Goal: Use online tool/utility: Utilize a website feature to perform a specific function

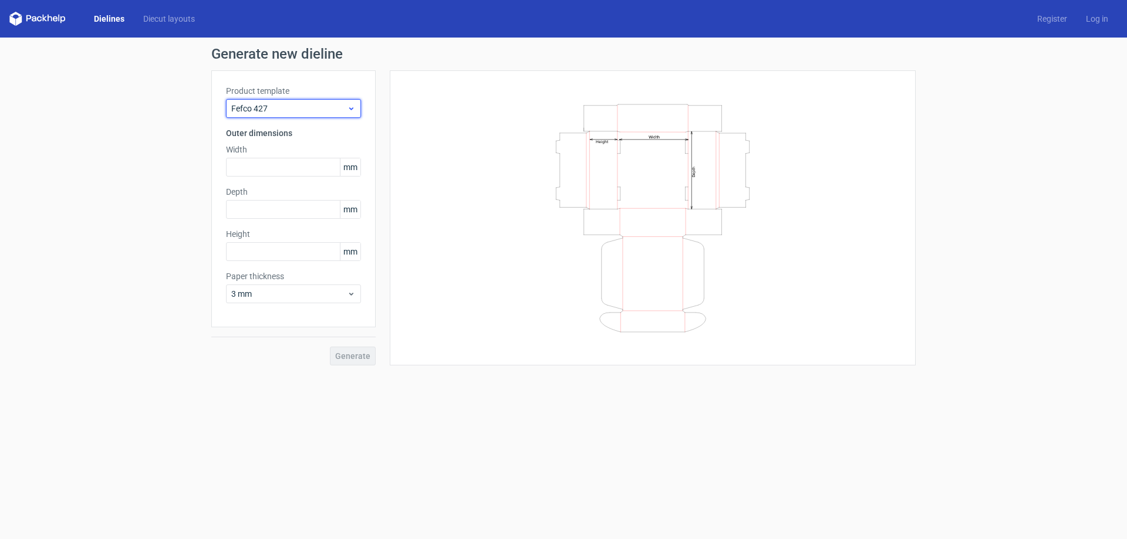
click at [339, 100] on div "Fefco 427" at bounding box center [293, 108] width 135 height 19
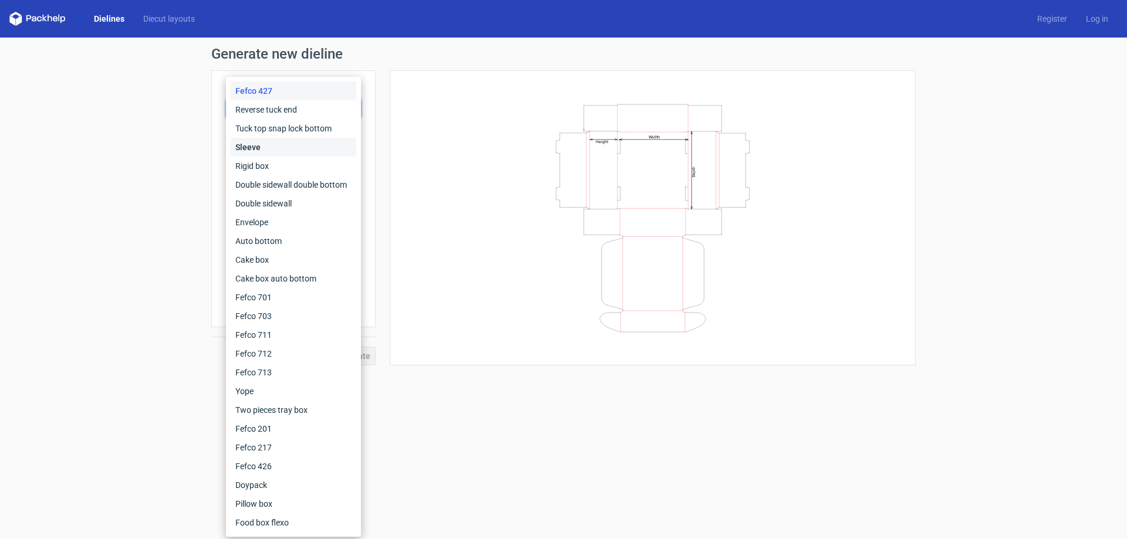
click at [278, 143] on div "Sleeve" at bounding box center [294, 147] width 126 height 19
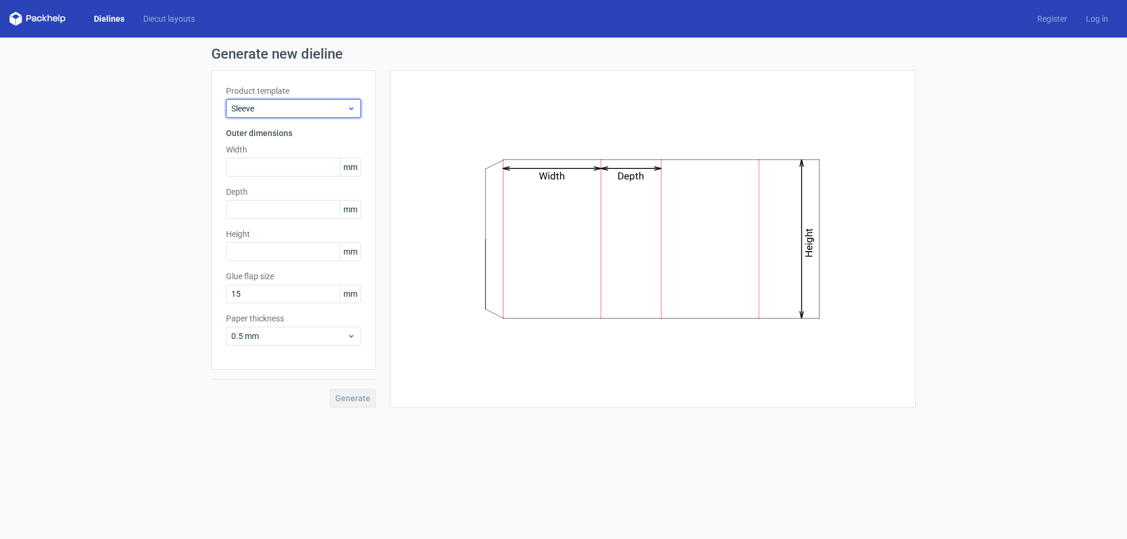
click at [307, 111] on span "Sleeve" at bounding box center [289, 109] width 116 height 12
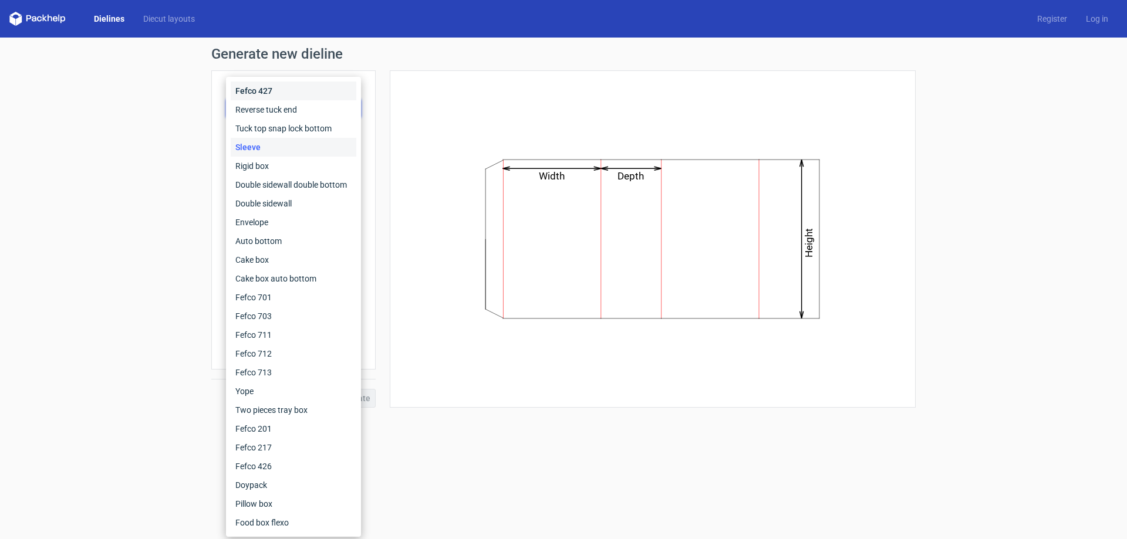
click at [262, 90] on div "Fefco 427" at bounding box center [294, 91] width 126 height 19
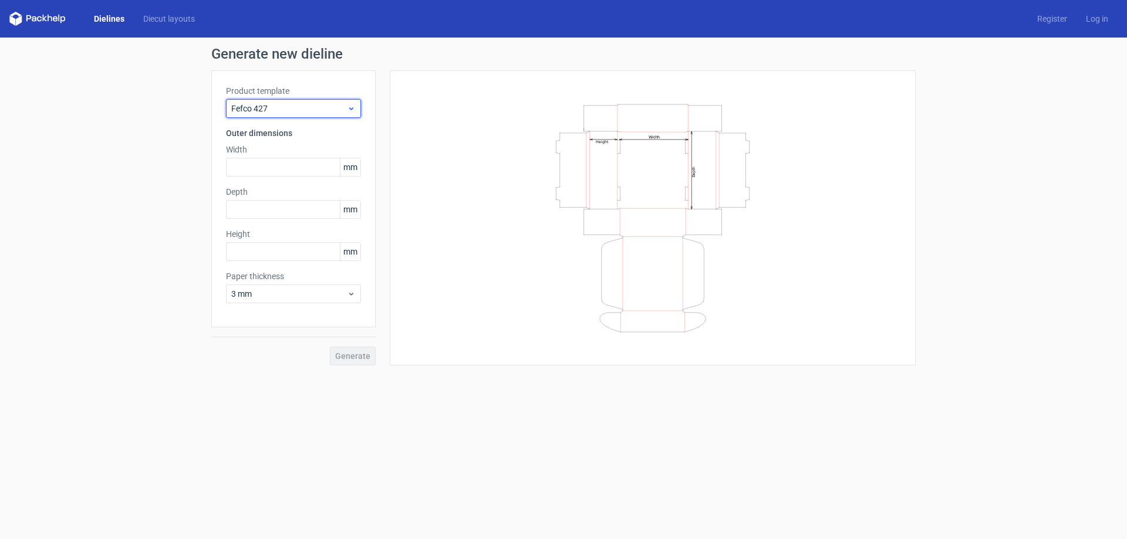
click at [261, 104] on span "Fefco 427" at bounding box center [289, 109] width 116 height 12
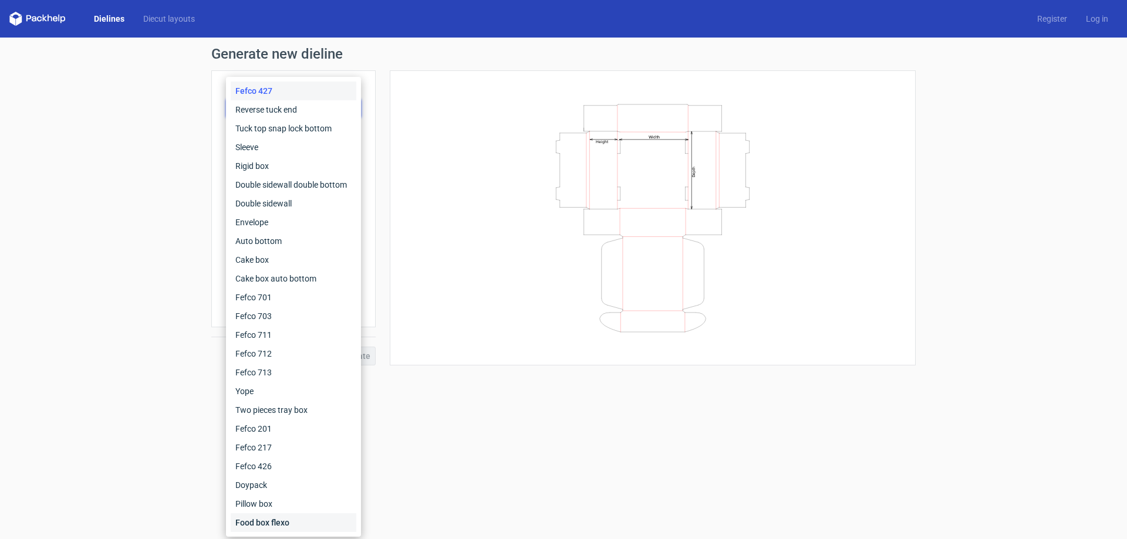
click at [255, 526] on div "Food box flexo" at bounding box center [294, 522] width 126 height 19
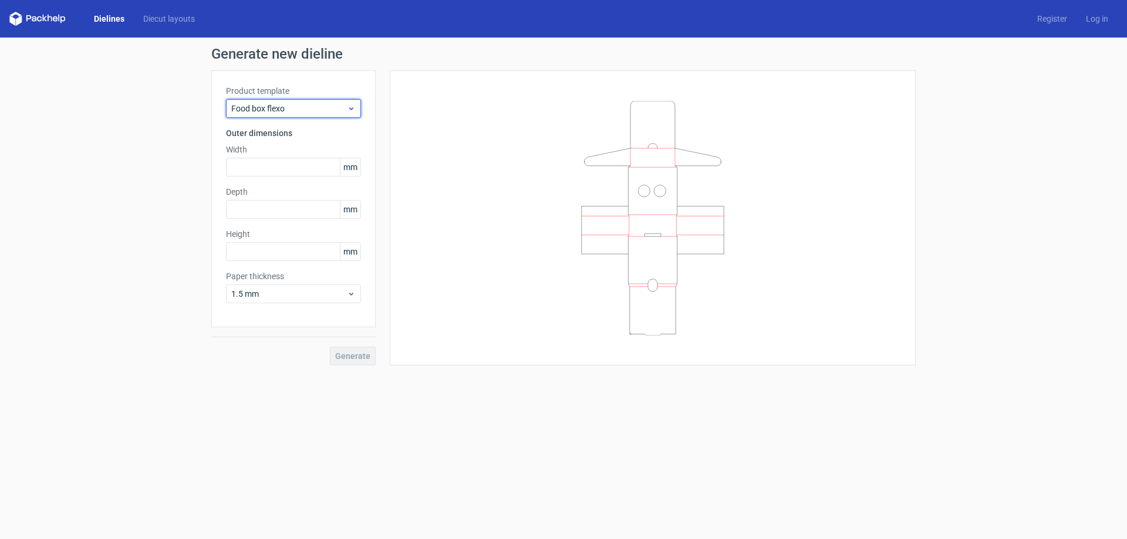
click at [316, 113] on span "Food box flexo" at bounding box center [289, 109] width 116 height 12
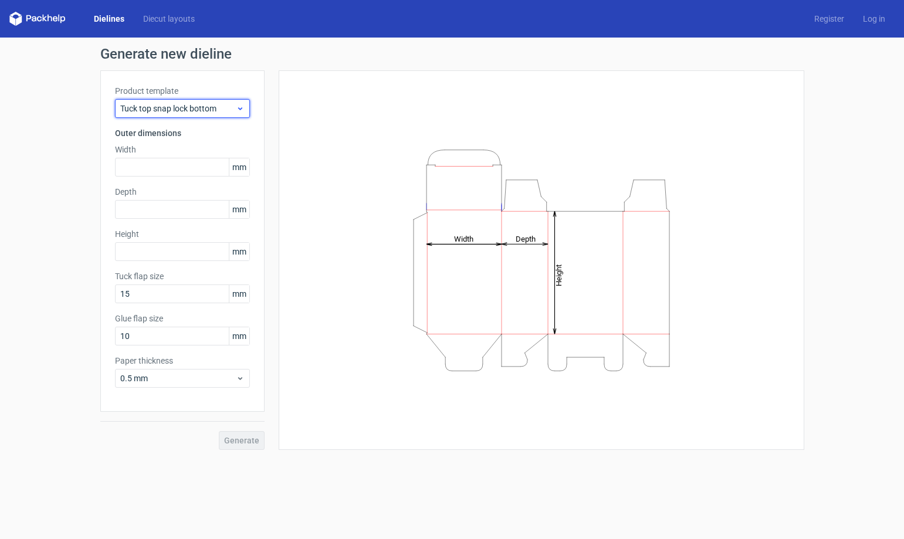
click at [201, 111] on span "Tuck top snap lock bottom" at bounding box center [178, 109] width 116 height 12
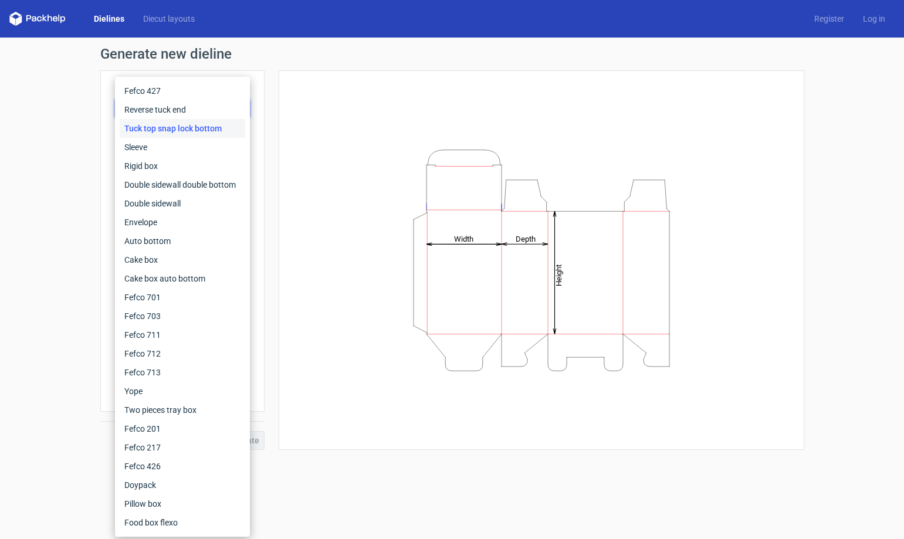
click at [269, 104] on div "Height Depth Width" at bounding box center [535, 260] width 540 height 380
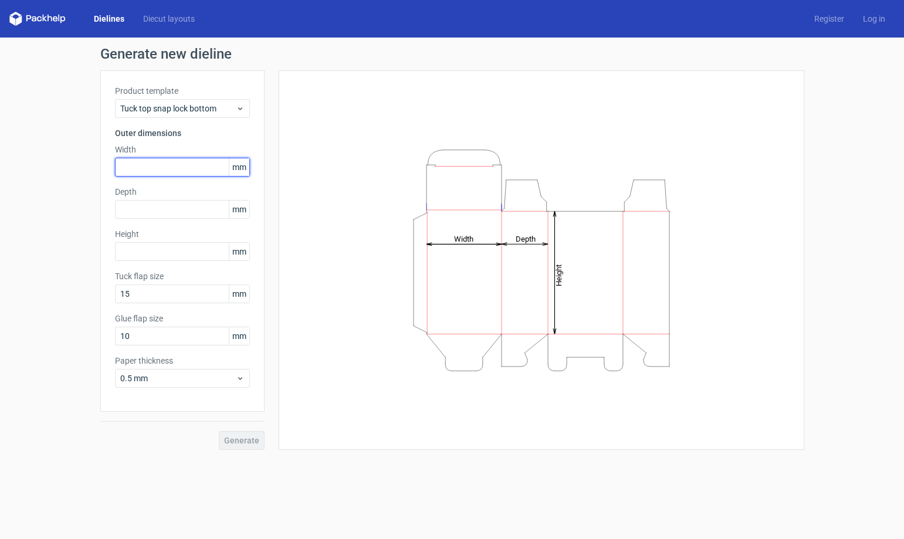
click at [158, 164] on input "text" at bounding box center [182, 167] width 135 height 19
click at [176, 173] on input "text" at bounding box center [182, 167] width 135 height 19
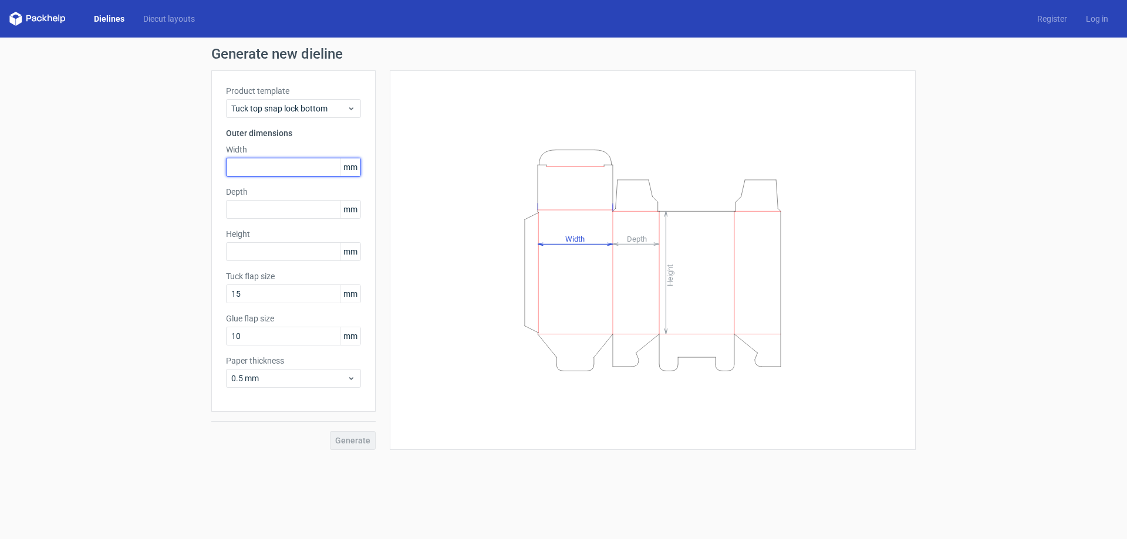
click at [289, 169] on input "text" at bounding box center [293, 167] width 135 height 19
drag, startPoint x: 251, startPoint y: 158, endPoint x: 201, endPoint y: 160, distance: 49.9
click at [201, 160] on div "Generate new dieline Product template Tuck top snap lock bottom Outer dimension…" at bounding box center [563, 249] width 1127 height 422
type input "129"
type input "17"
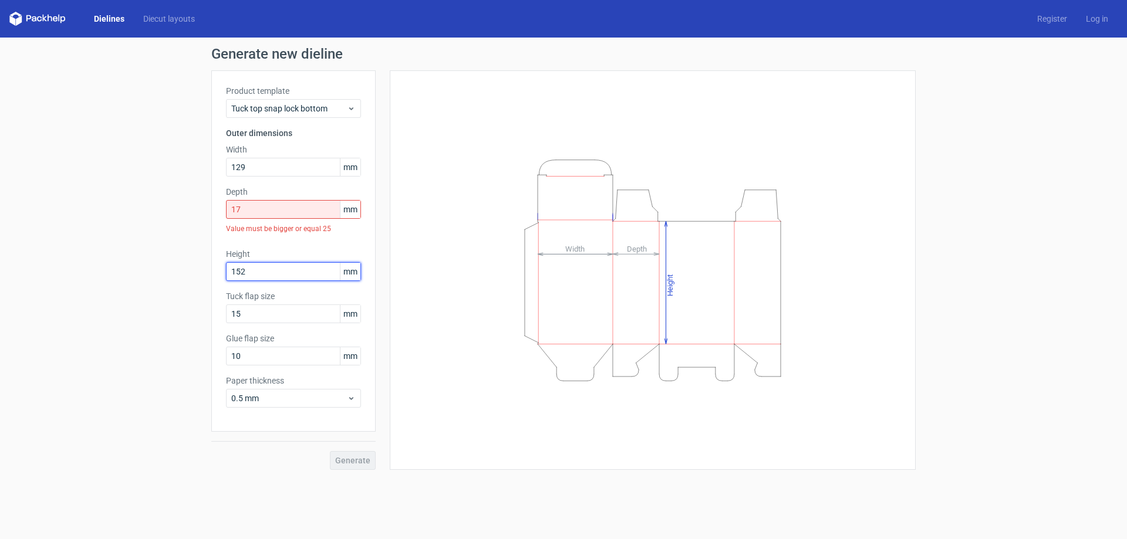
type input "152"
drag, startPoint x: 176, startPoint y: 344, endPoint x: 240, endPoint y: 336, distance: 64.4
click at [178, 344] on div "Generate new dieline Product template Tuck top snap lock bottom Outer dimension…" at bounding box center [563, 259] width 1127 height 442
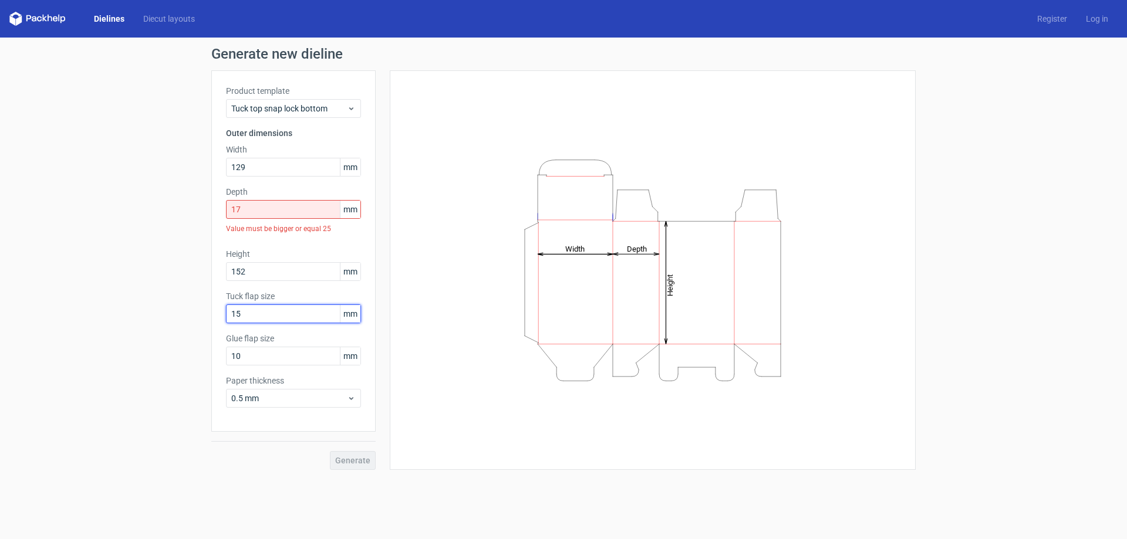
drag, startPoint x: 252, startPoint y: 311, endPoint x: 188, endPoint y: 310, distance: 63.4
click at [188, 306] on div "Generate new dieline Product template Tuck top snap lock bottom Outer dimension…" at bounding box center [563, 259] width 1127 height 442
type input "15"
type input "12"
click at [289, 403] on span "0.5 mm" at bounding box center [289, 399] width 116 height 12
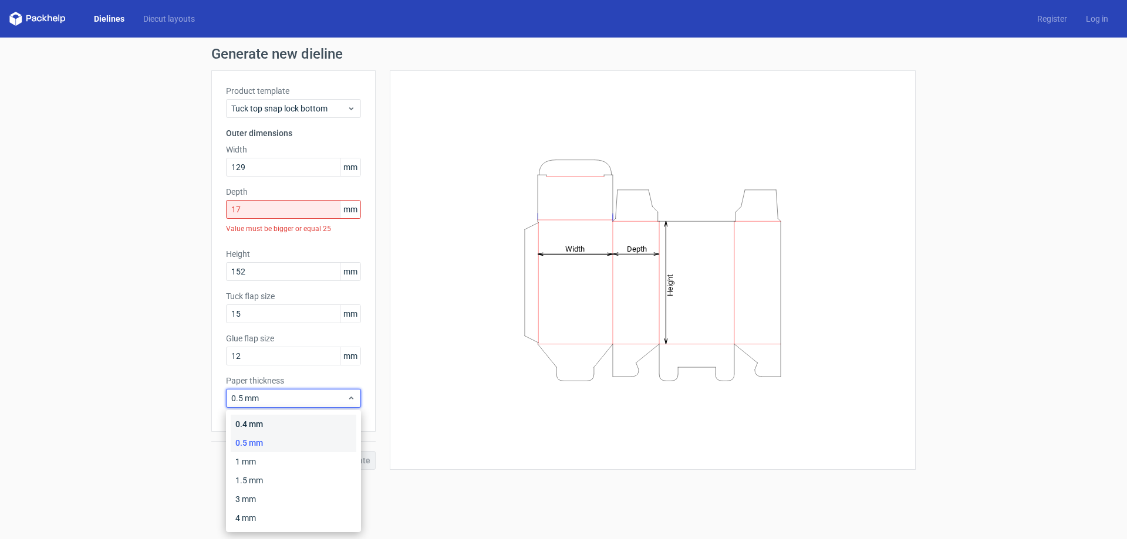
click at [259, 418] on div "0.4 mm" at bounding box center [294, 424] width 126 height 19
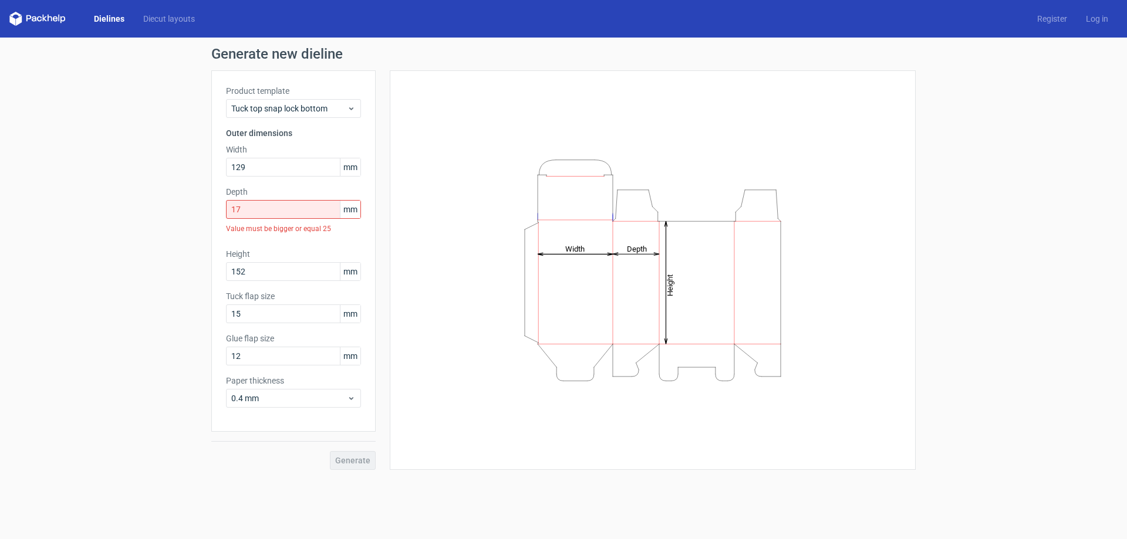
click at [284, 453] on div "Generate" at bounding box center [293, 451] width 164 height 38
click at [255, 211] on input "17" at bounding box center [293, 209] width 135 height 19
drag, startPoint x: 256, startPoint y: 204, endPoint x: 201, endPoint y: 204, distance: 55.2
click at [201, 204] on div "Generate new dieline Product template Tuck top snap lock bottom Outer dimension…" at bounding box center [563, 259] width 1127 height 442
click at [212, 238] on div "Product template Tuck top snap lock bottom Outer dimensions Width 129 mm Depth …" at bounding box center [293, 250] width 164 height 361
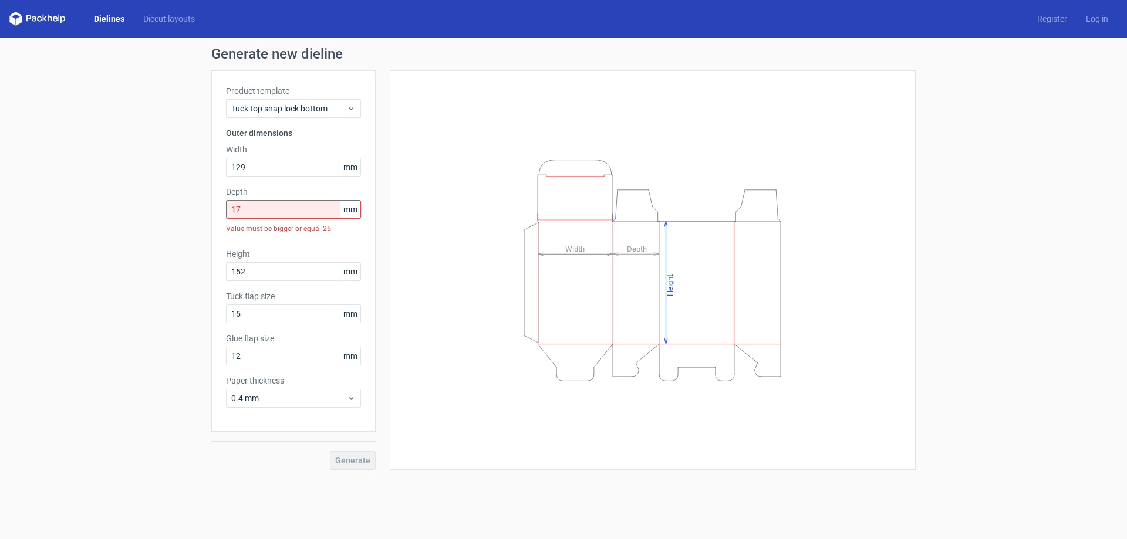
click at [204, 207] on div "Generate new dieline Product template Tuck top snap lock bottom Outer dimension…" at bounding box center [563, 259] width 1127 height 442
drag, startPoint x: 262, startPoint y: 170, endPoint x: 202, endPoint y: 170, distance: 59.9
click at [204, 169] on div "Generate new dieline Product template Tuck top snap lock bottom Outer dimension…" at bounding box center [563, 259] width 1127 height 442
click at [249, 269] on input "152" at bounding box center [293, 271] width 135 height 19
click at [255, 209] on input "17" at bounding box center [293, 209] width 135 height 19
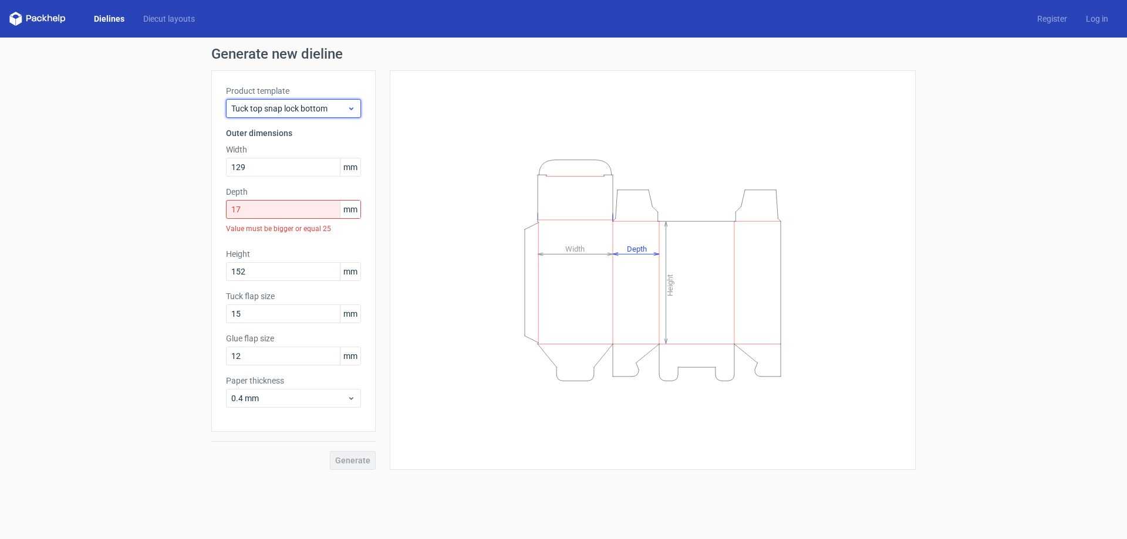
click at [292, 109] on span "Tuck top snap lock bottom" at bounding box center [289, 109] width 116 height 12
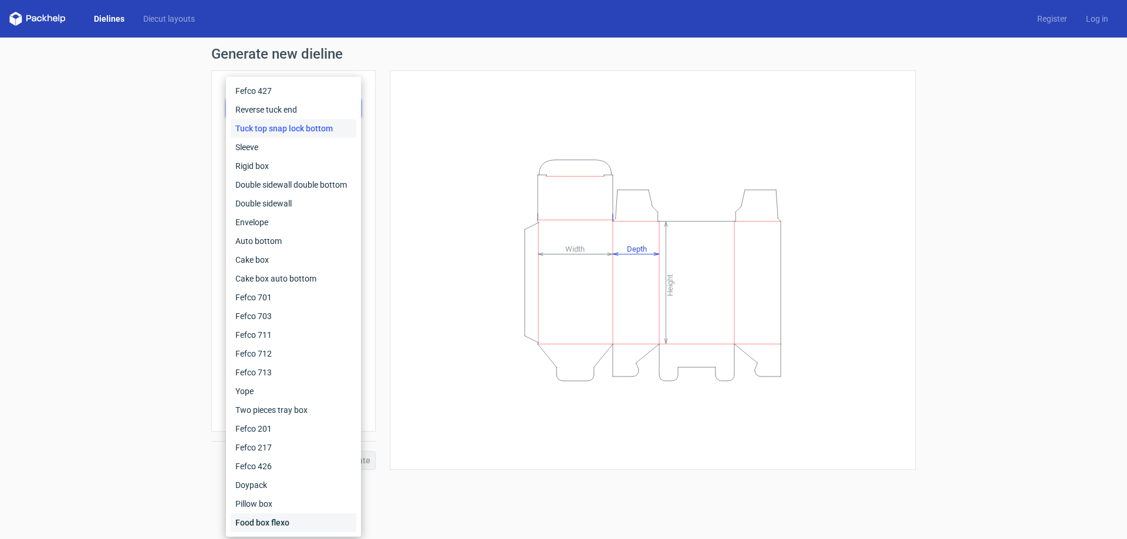
click at [261, 522] on div "Food box flexo" at bounding box center [294, 522] width 126 height 19
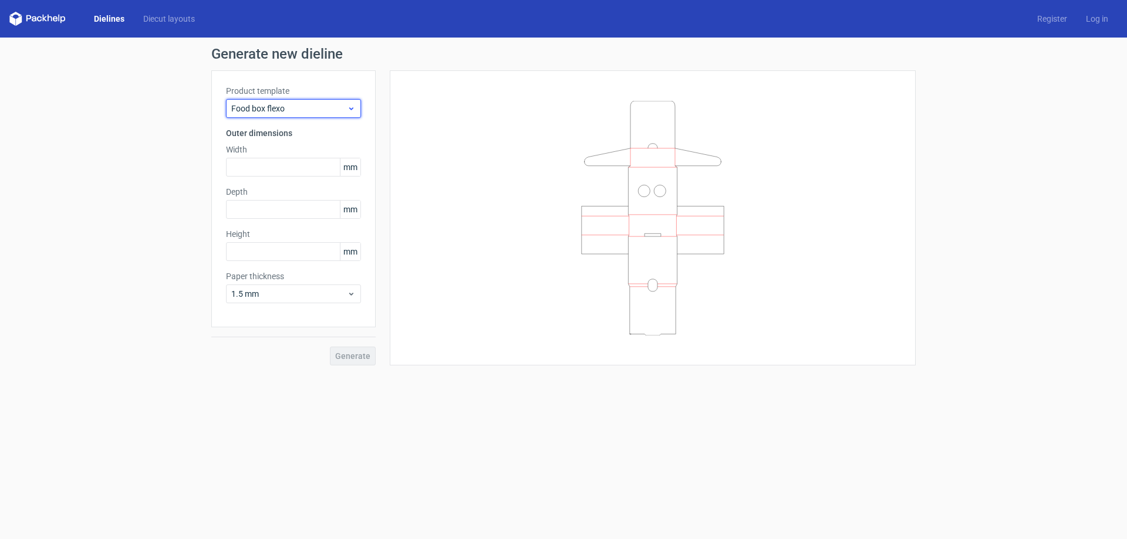
click at [290, 105] on span "Food box flexo" at bounding box center [289, 109] width 116 height 12
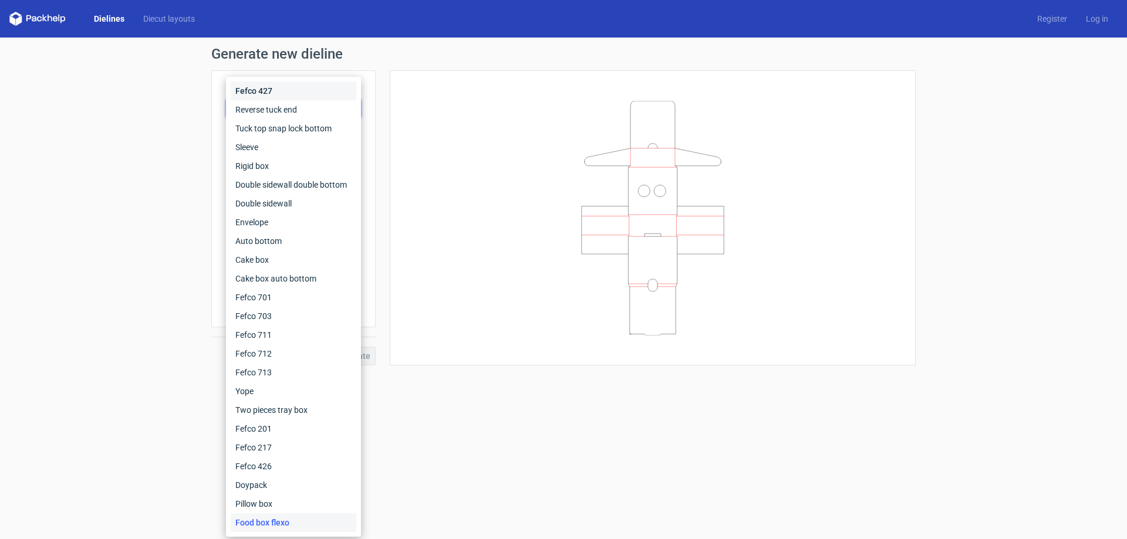
click at [266, 92] on div "Fefco 427" at bounding box center [294, 91] width 126 height 19
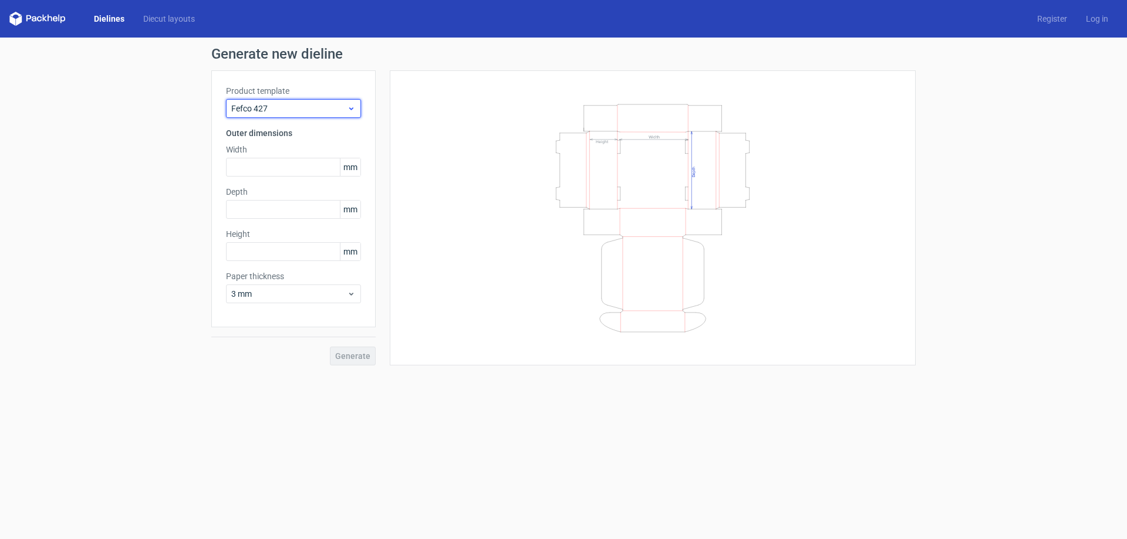
click at [277, 99] on div "Fefco 427" at bounding box center [293, 108] width 135 height 19
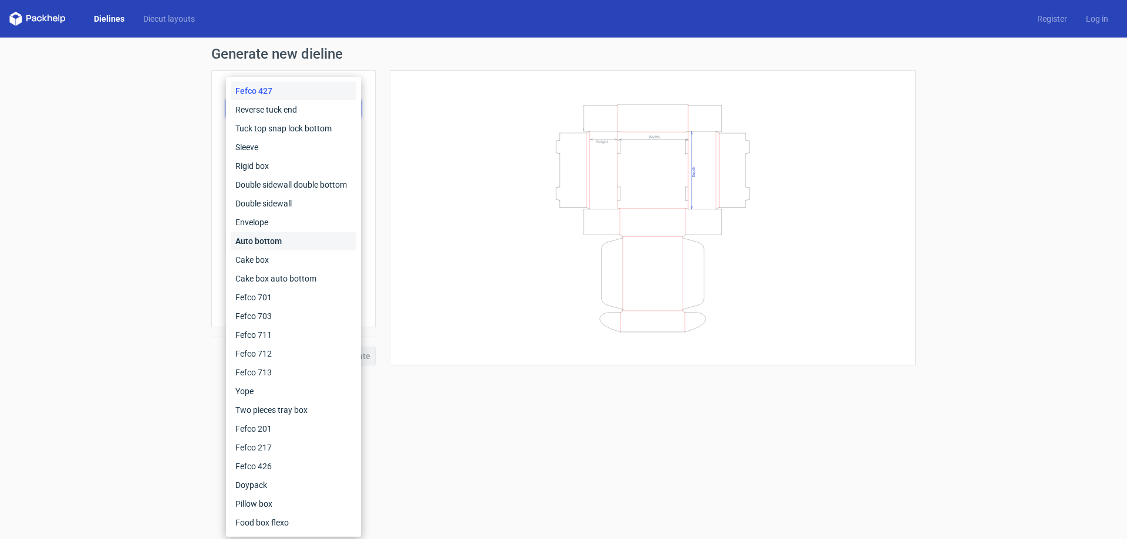
click at [265, 238] on div "Auto bottom" at bounding box center [294, 241] width 126 height 19
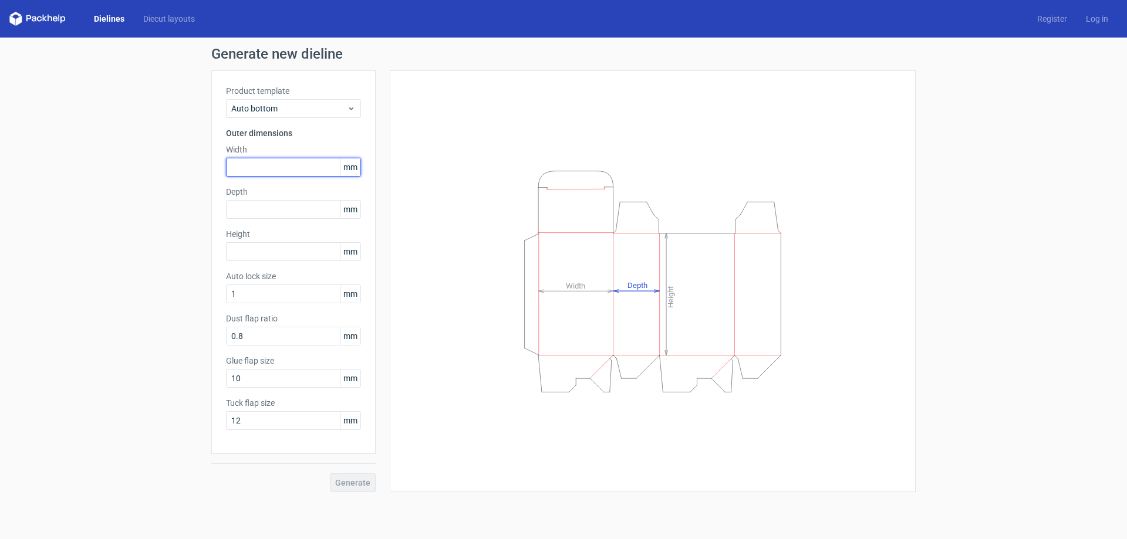
click at [252, 166] on input "text" at bounding box center [293, 167] width 135 height 19
type input "129"
type input "17"
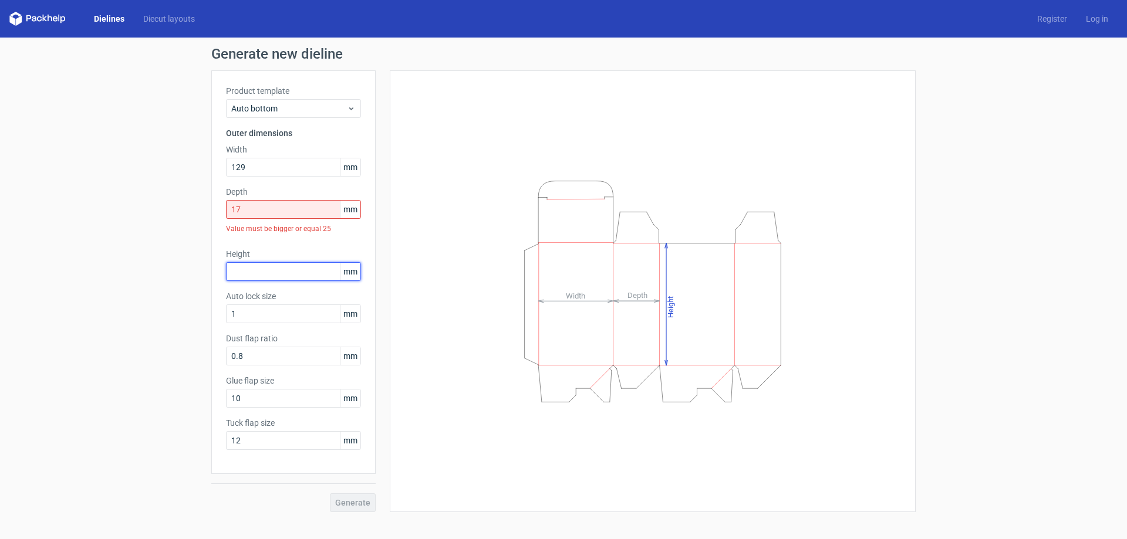
click at [259, 278] on input "text" at bounding box center [293, 271] width 135 height 19
type input "152"
drag, startPoint x: 288, startPoint y: 498, endPoint x: 288, endPoint y: 492, distance: 6.5
click at [288, 499] on div "Generate" at bounding box center [293, 493] width 164 height 38
drag, startPoint x: 258, startPoint y: 406, endPoint x: 168, endPoint y: 400, distance: 90.0
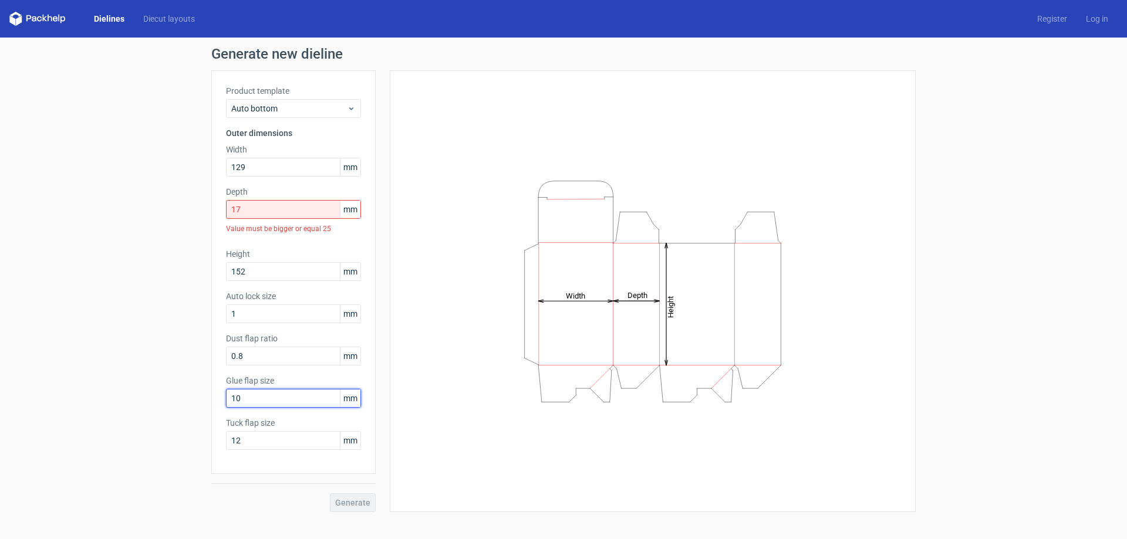
click at [168, 400] on div "Generate new dieline Product template Auto bottom Outer dimensions Width 129 mm…" at bounding box center [563, 280] width 1127 height 484
drag, startPoint x: 280, startPoint y: 356, endPoint x: 92, endPoint y: 333, distance: 189.8
click at [93, 332] on div "Generate new dieline Product template Auto bottom Outer dimensions Width 129 mm…" at bounding box center [563, 280] width 1127 height 484
drag, startPoint x: 207, startPoint y: 207, endPoint x: 188, endPoint y: 205, distance: 18.8
click at [188, 205] on div "Generate new dieline Product template Auto bottom Outer dimensions Width 129 mm…" at bounding box center [563, 280] width 1127 height 484
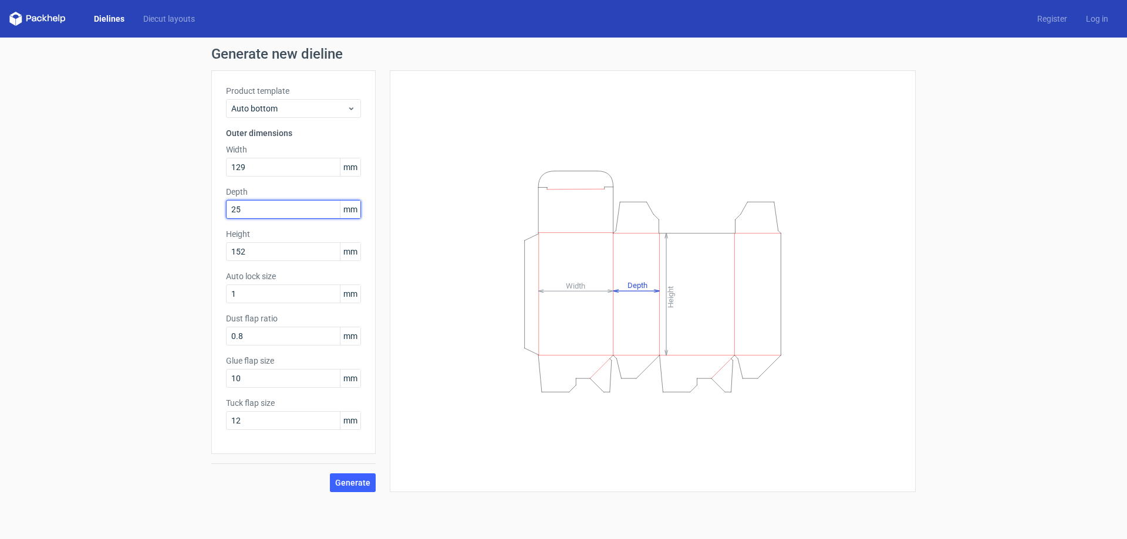
type input "25"
click at [190, 459] on div "Generate new dieline Product template Auto bottom Outer dimensions Width 129 mm…" at bounding box center [563, 270] width 1127 height 464
click at [347, 483] on span "Generate" at bounding box center [352, 483] width 35 height 8
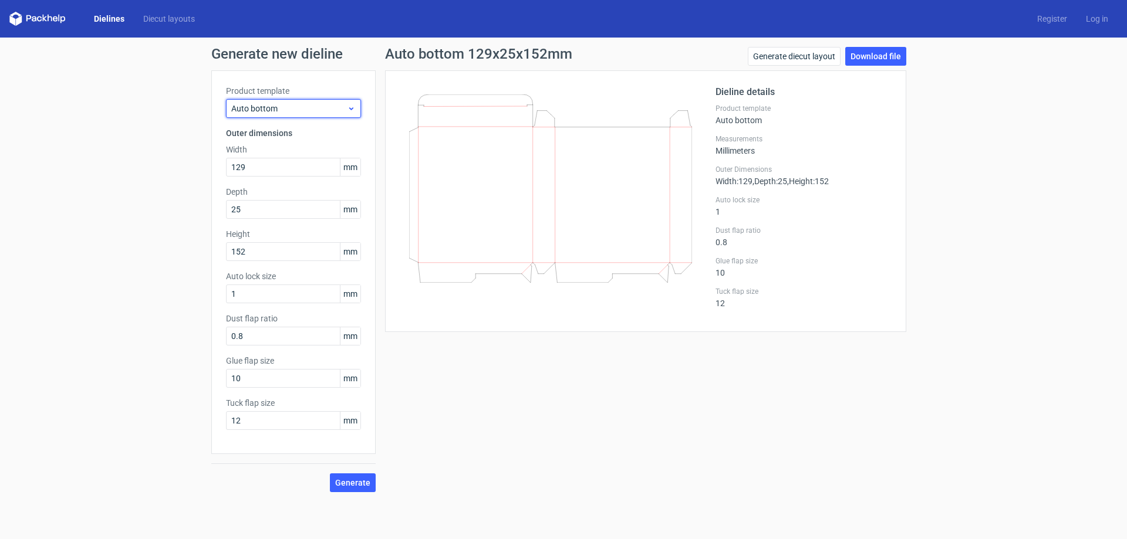
click at [313, 112] on span "Auto bottom" at bounding box center [289, 109] width 116 height 12
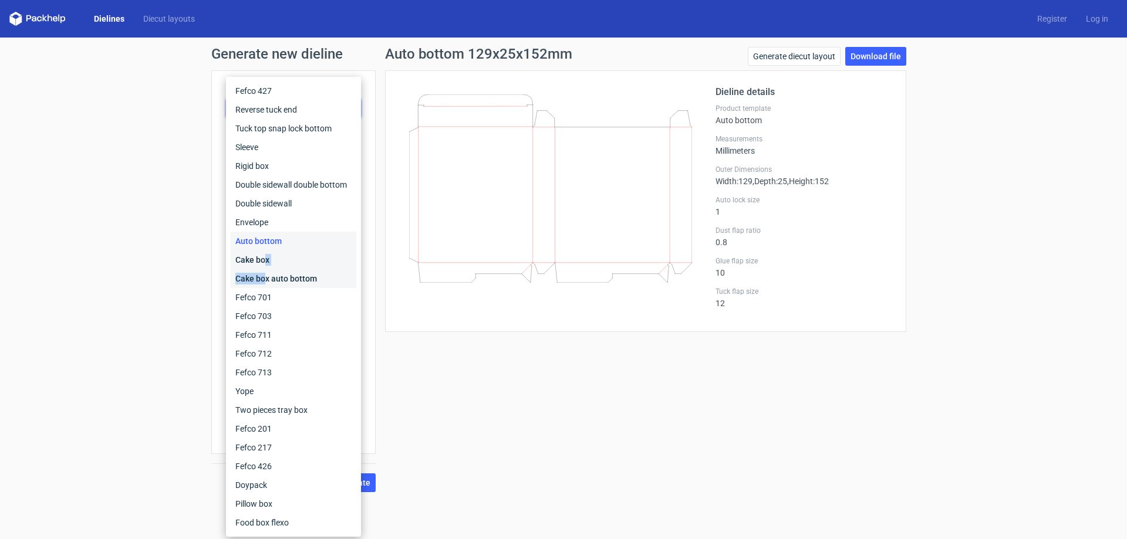
drag, startPoint x: 264, startPoint y: 256, endPoint x: 267, endPoint y: 280, distance: 23.7
click at [267, 280] on div "Fefco 427 Reverse tuck end Tuck top snap lock bottom Sleeve Rigid box Double si…" at bounding box center [294, 307] width 126 height 451
click at [254, 296] on div "Fefco 701" at bounding box center [294, 297] width 126 height 19
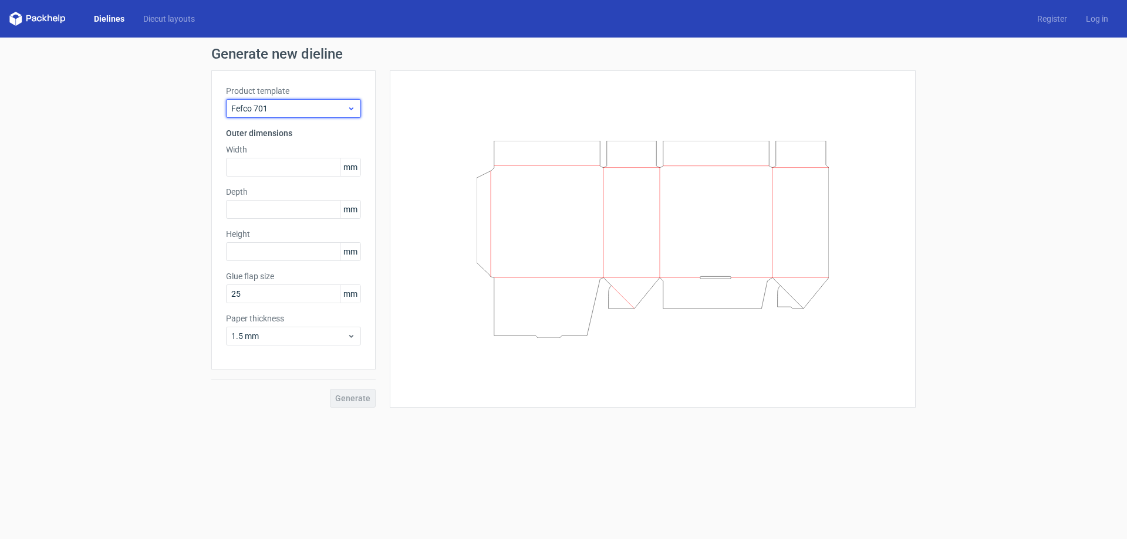
click at [266, 113] on span "Fefco 701" at bounding box center [289, 109] width 116 height 12
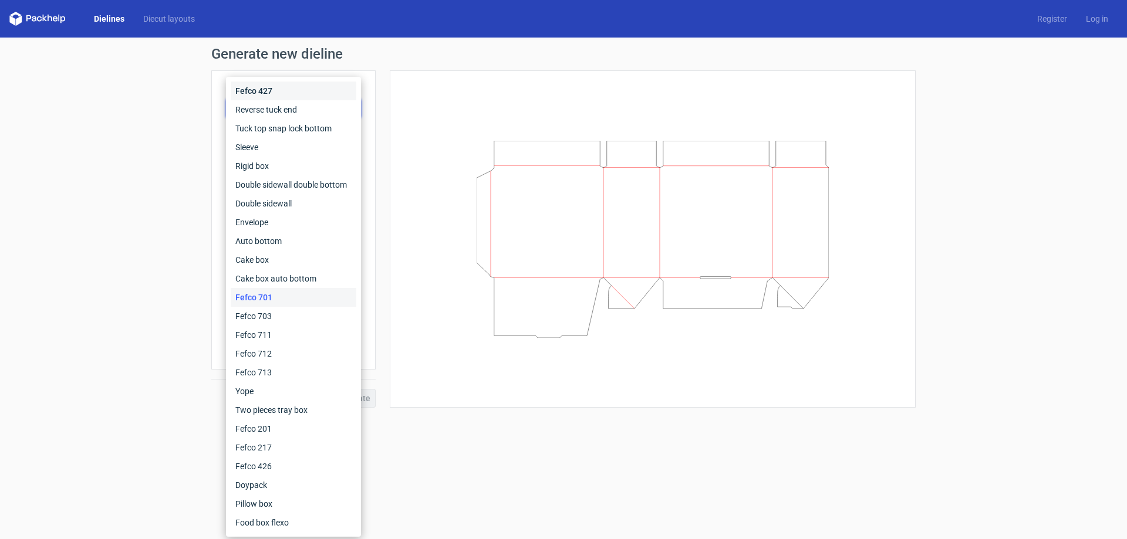
click at [263, 92] on div "Fefco 427" at bounding box center [294, 91] width 126 height 19
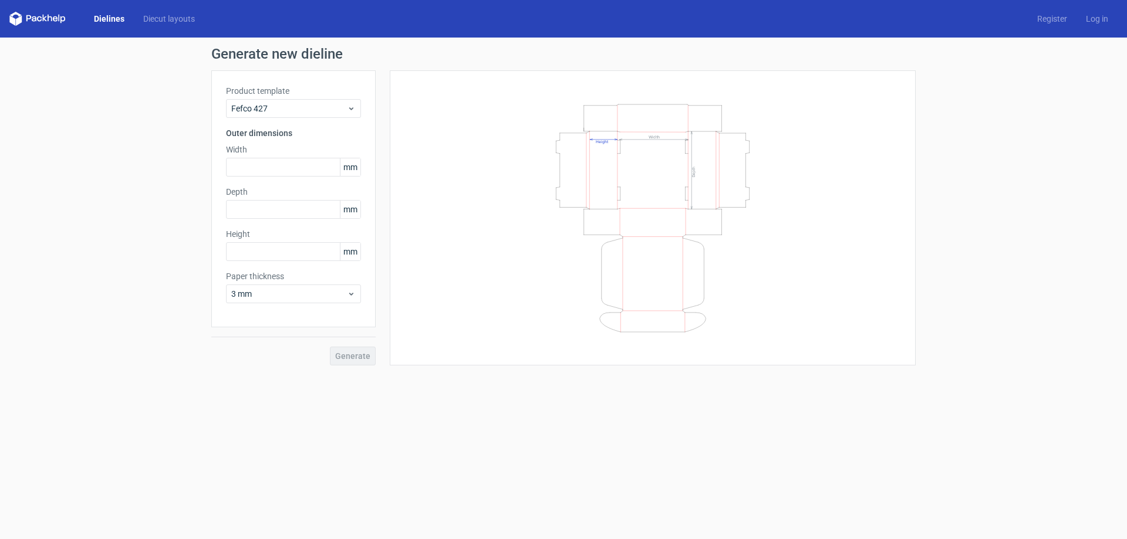
click at [275, 90] on label "Product template" at bounding box center [293, 91] width 135 height 12
click at [271, 109] on span "Fefco 427" at bounding box center [289, 109] width 116 height 12
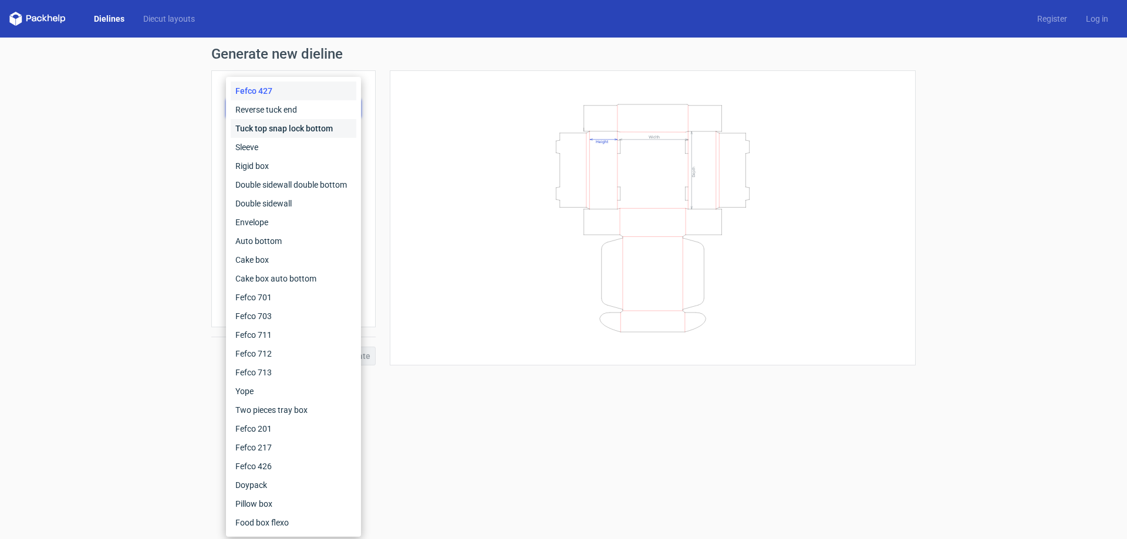
click at [271, 124] on div "Tuck top snap lock bottom" at bounding box center [294, 128] width 126 height 19
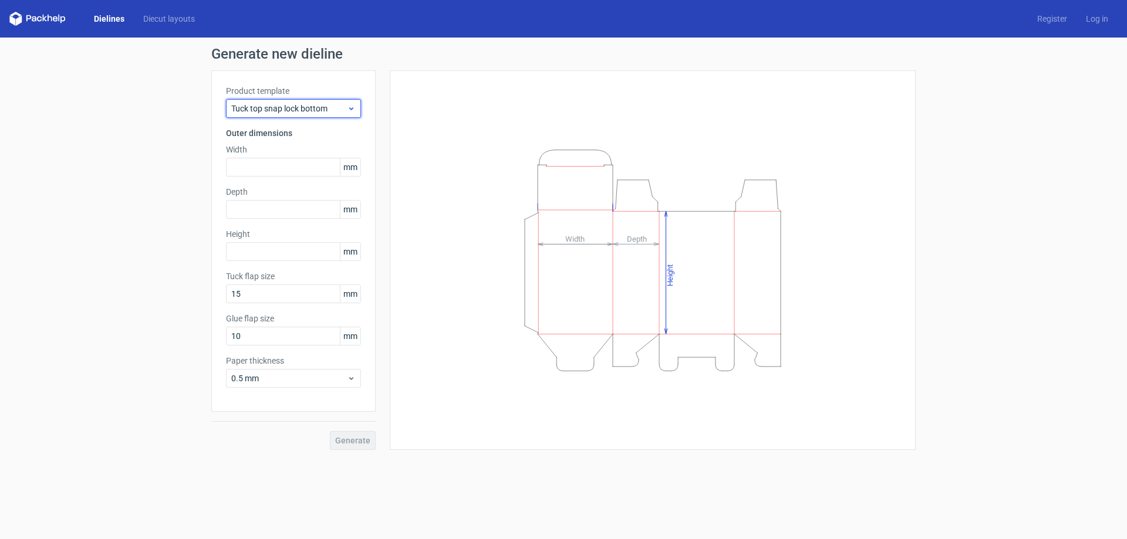
click at [285, 107] on span "Tuck top snap lock bottom" at bounding box center [289, 109] width 116 height 12
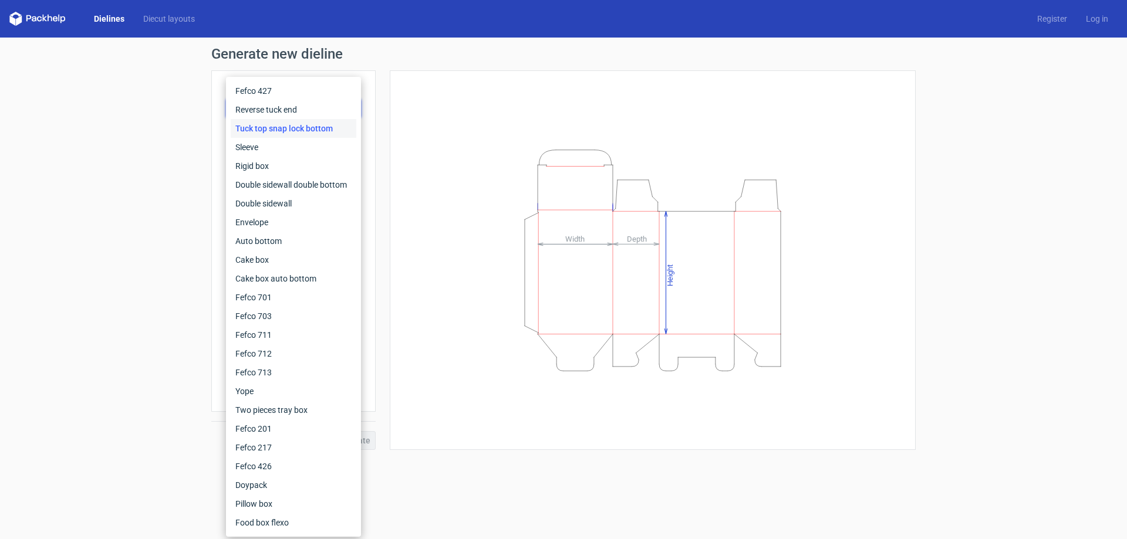
click at [466, 163] on div "Height Depth Width" at bounding box center [652, 260] width 496 height 350
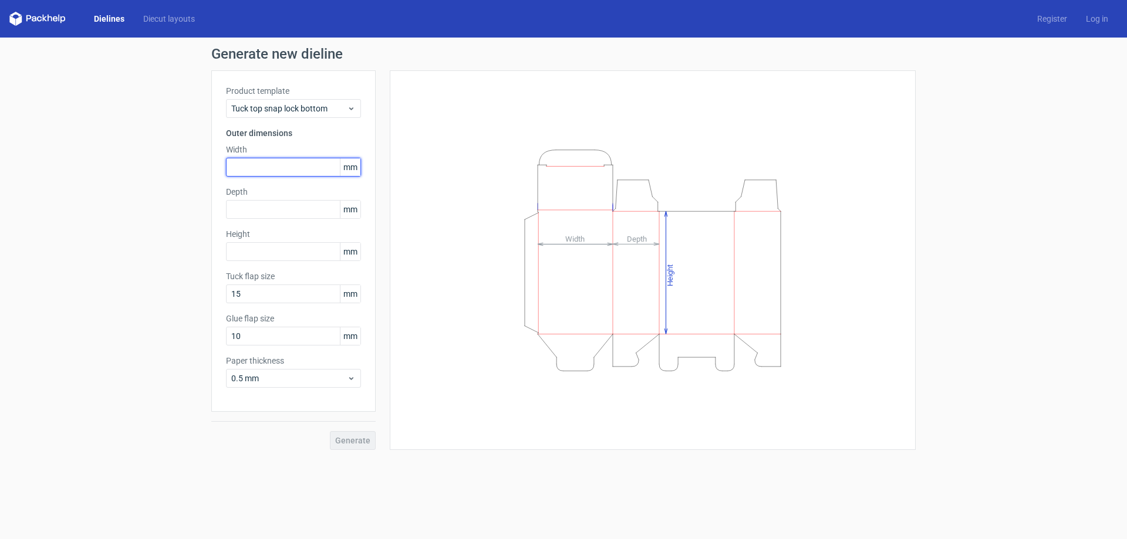
click at [284, 166] on input "text" at bounding box center [293, 167] width 135 height 19
type input "129"
type input "17"
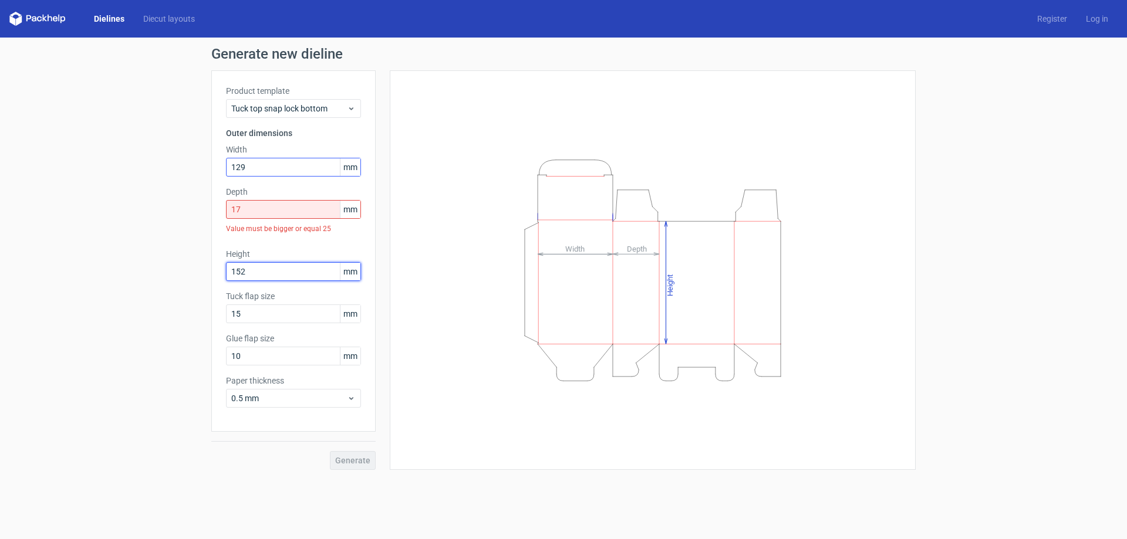
type input "152"
click at [166, 22] on link "Diecut layouts" at bounding box center [169, 19] width 70 height 12
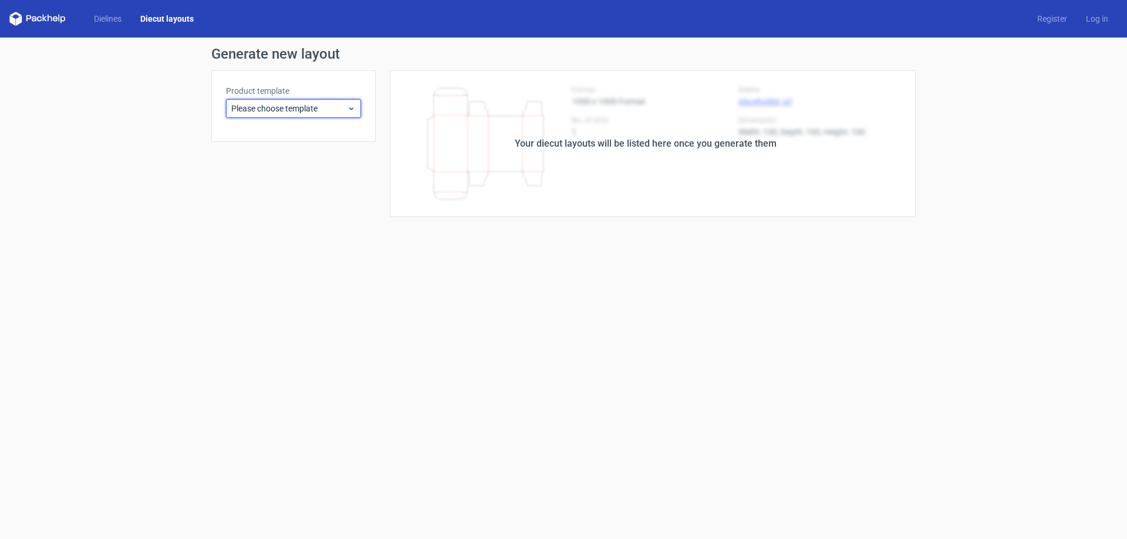
click at [295, 108] on span "Please choose template" at bounding box center [289, 109] width 116 height 12
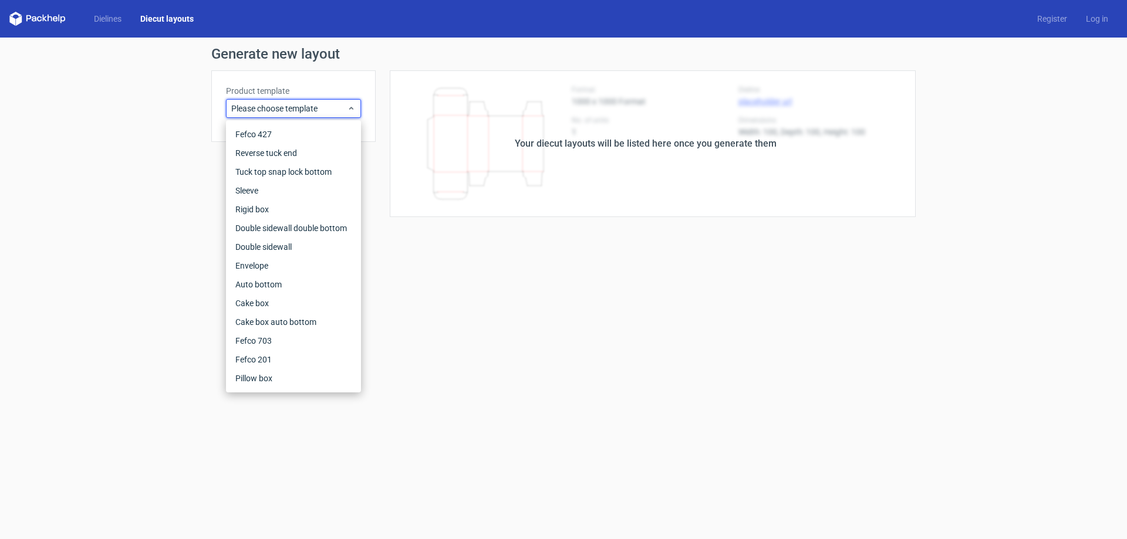
click at [586, 354] on form "Generate new layout Product template Please choose template Your diecut layouts…" at bounding box center [563, 289] width 1127 height 502
